Goal: Navigation & Orientation: Find specific page/section

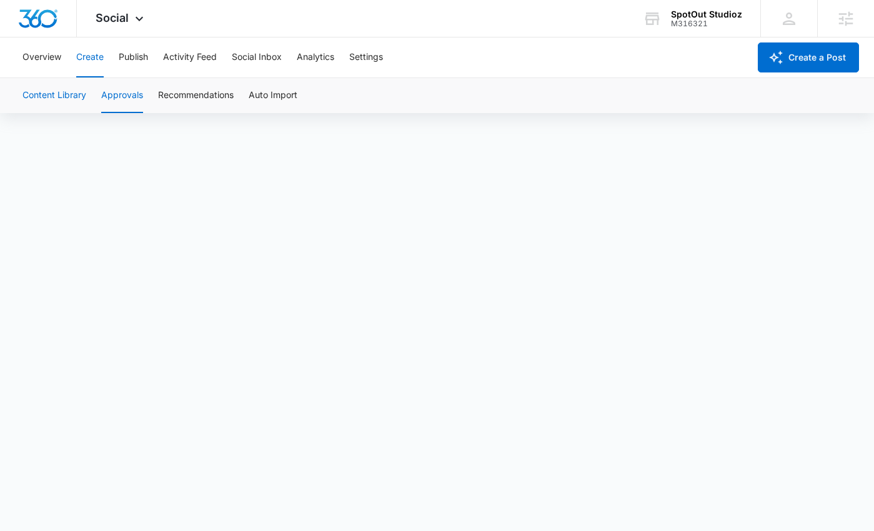
click at [81, 91] on button "Content Library" at bounding box center [55, 95] width 64 height 35
click at [134, 99] on button "Approvals" at bounding box center [122, 95] width 42 height 35
click at [126, 19] on span "Social" at bounding box center [112, 17] width 33 height 13
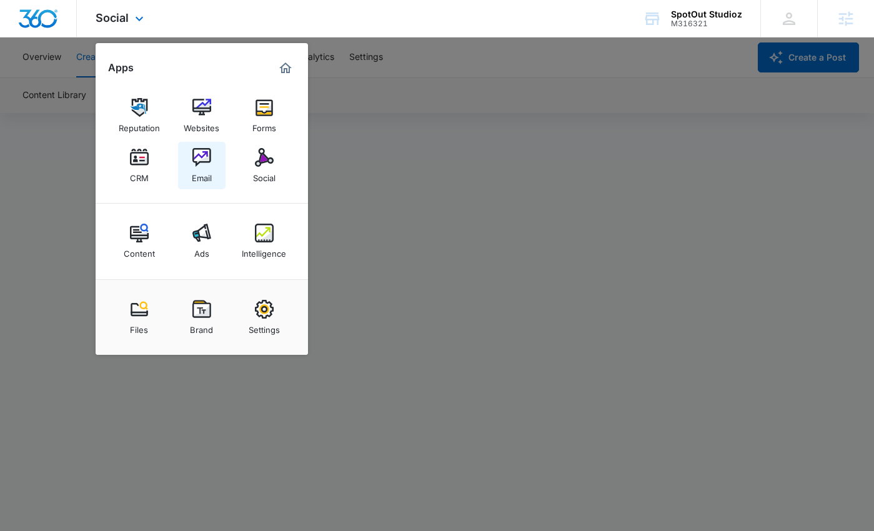
click at [217, 162] on link "Email" at bounding box center [202, 166] width 48 height 48
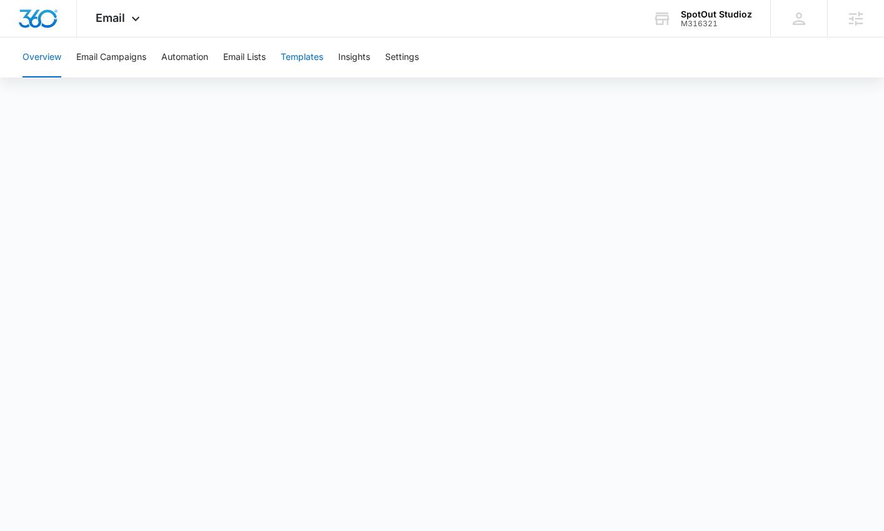
click at [293, 59] on button "Templates" at bounding box center [302, 58] width 43 height 40
click at [128, 24] on icon at bounding box center [135, 21] width 15 height 15
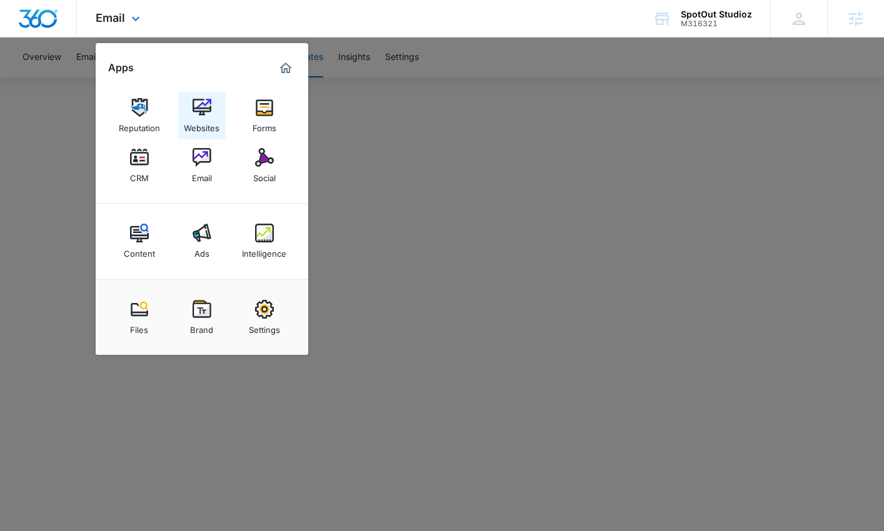
click at [186, 104] on link "Websites" at bounding box center [202, 116] width 48 height 48
